Goal: Information Seeking & Learning: Learn about a topic

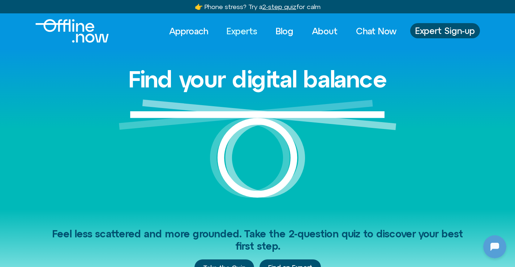
click at [241, 29] on link "Experts" at bounding box center [242, 31] width 44 height 16
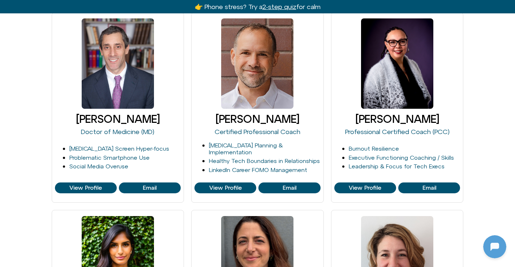
scroll to position [333, 0]
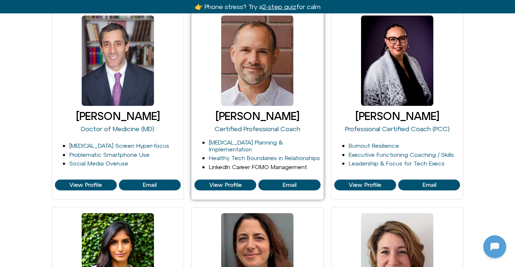
click at [252, 164] on link "LinkedIn Career FOMO Management" at bounding box center [258, 167] width 98 height 7
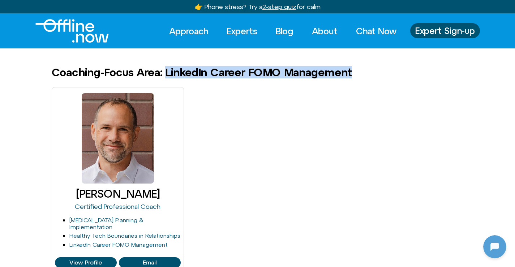
drag, startPoint x: 170, startPoint y: 72, endPoint x: 363, endPoint y: 72, distance: 193.7
click at [363, 72] on div "Coaching-Focus Area: LinkedIn Career FOMO Management" at bounding box center [258, 73] width 412 height 12
copy h1 "LinkedIn Career FOMO Management"
